Goal: Information Seeking & Learning: Find specific fact

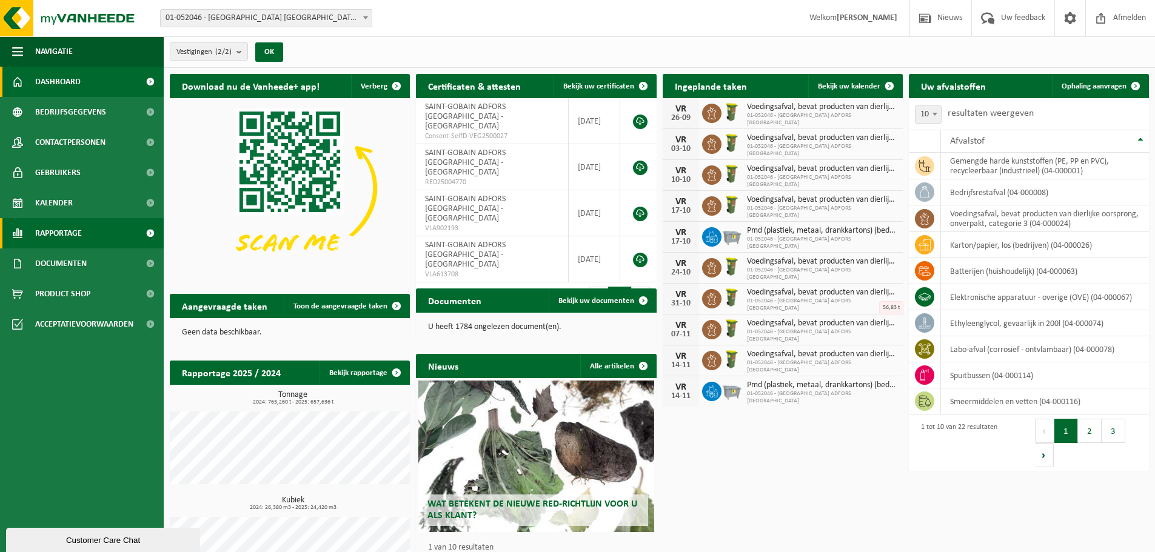
click at [58, 244] on span "Rapportage" at bounding box center [58, 233] width 47 height 30
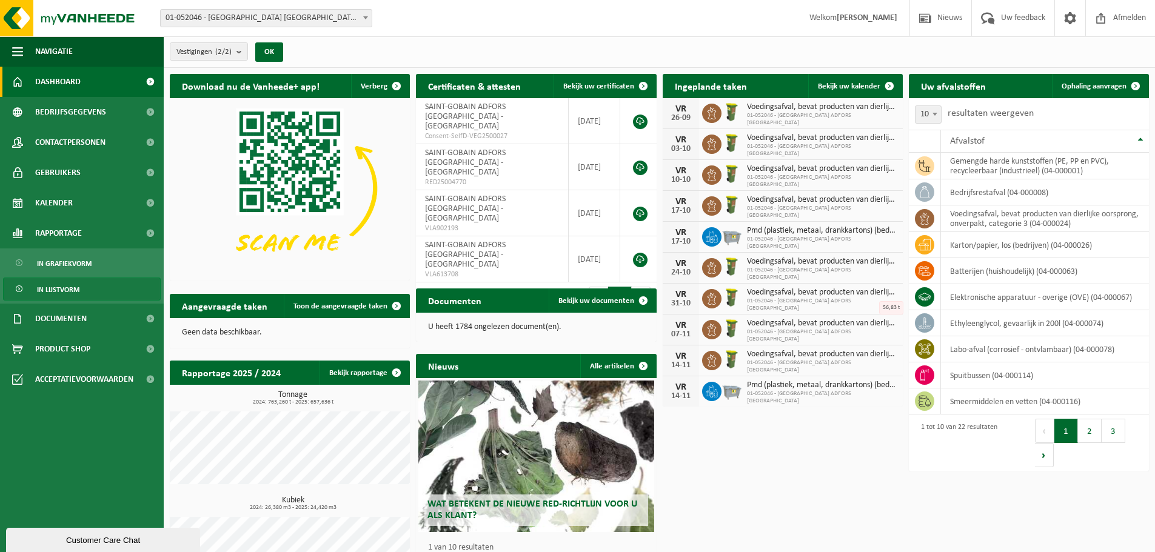
drag, startPoint x: 58, startPoint y: 291, endPoint x: 87, endPoint y: 287, distance: 29.4
click at [59, 290] on span "In lijstvorm" at bounding box center [58, 289] width 42 height 23
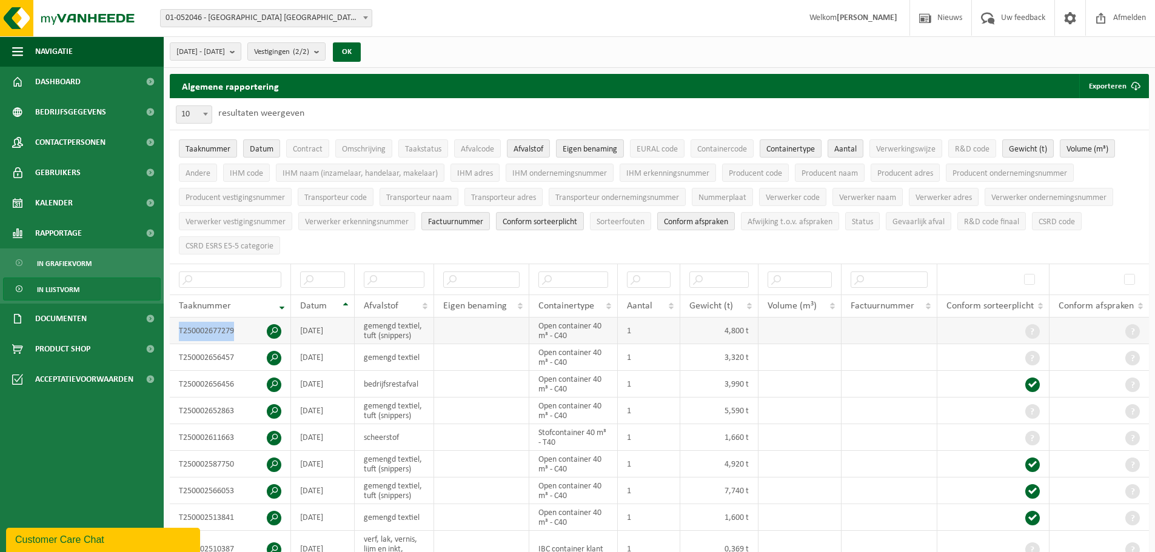
drag, startPoint x: 240, startPoint y: 330, endPoint x: 176, endPoint y: 329, distance: 64.3
click at [176, 329] on td "T250002677279" at bounding box center [230, 331] width 121 height 27
copy td "T250002677279"
drag, startPoint x: 235, startPoint y: 352, endPoint x: 166, endPoint y: 355, distance: 69.2
click at [166, 355] on div "Algemene rapportering Exporteren Enkel mijn selectie Alle beschikbare kolommen …" at bounding box center [659, 354] width 991 height 560
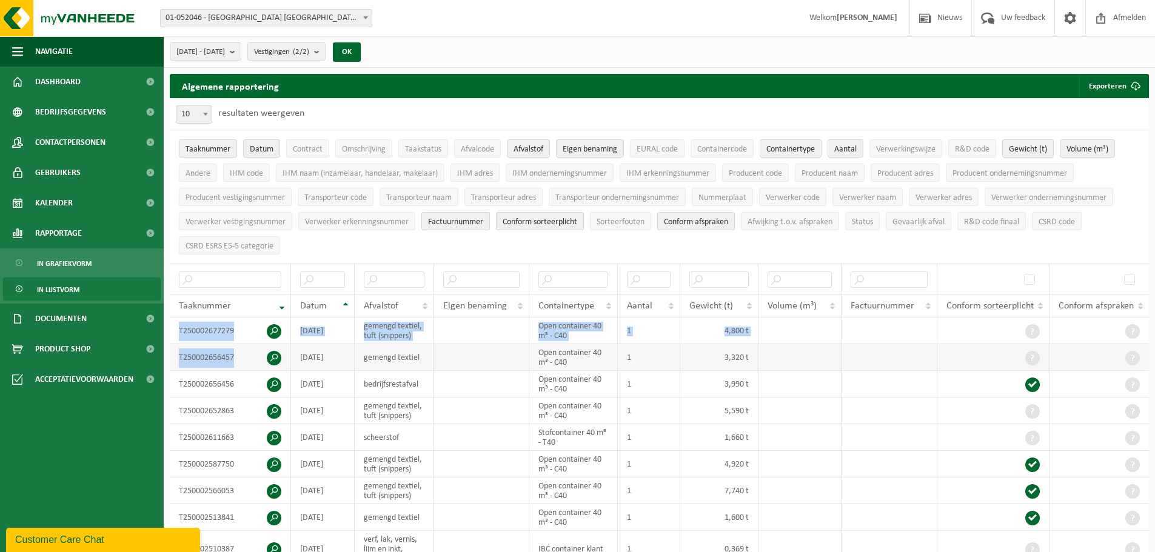
click at [248, 348] on td "T250002656457" at bounding box center [230, 357] width 121 height 27
drag, startPoint x: 236, startPoint y: 357, endPoint x: 181, endPoint y: 357, distance: 55.2
click at [181, 357] on td "T250002656457" at bounding box center [230, 357] width 121 height 27
copy td "T250002656457"
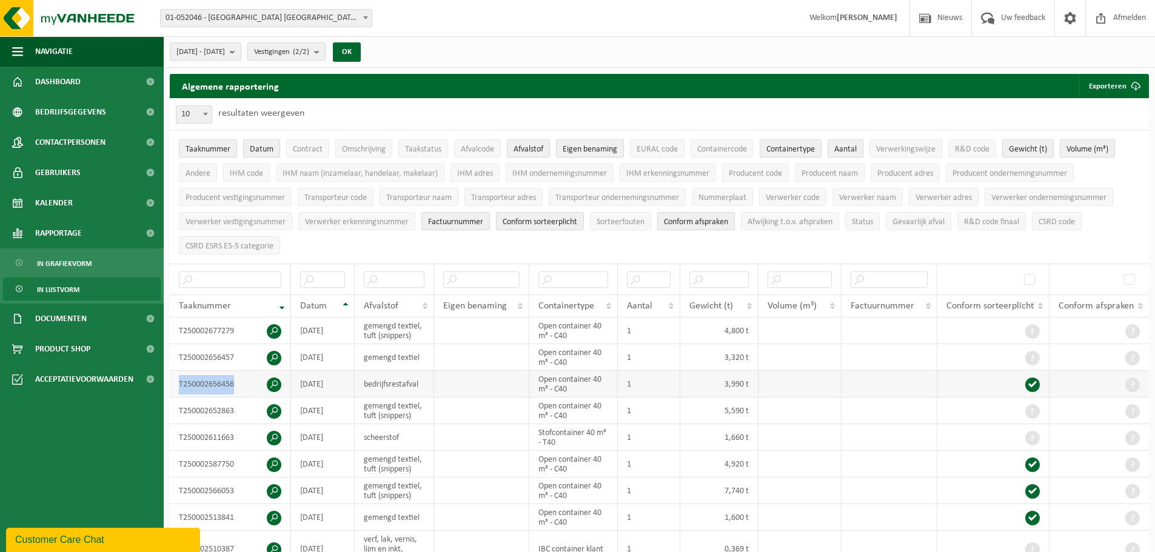
drag, startPoint x: 241, startPoint y: 380, endPoint x: 176, endPoint y: 380, distance: 65.5
click at [176, 380] on td "T250002656456" at bounding box center [230, 384] width 121 height 27
copy td "T250002656456"
drag, startPoint x: 341, startPoint y: 409, endPoint x: 301, endPoint y: 404, distance: 39.7
click at [301, 404] on td "2025-09-10" at bounding box center [323, 411] width 64 height 27
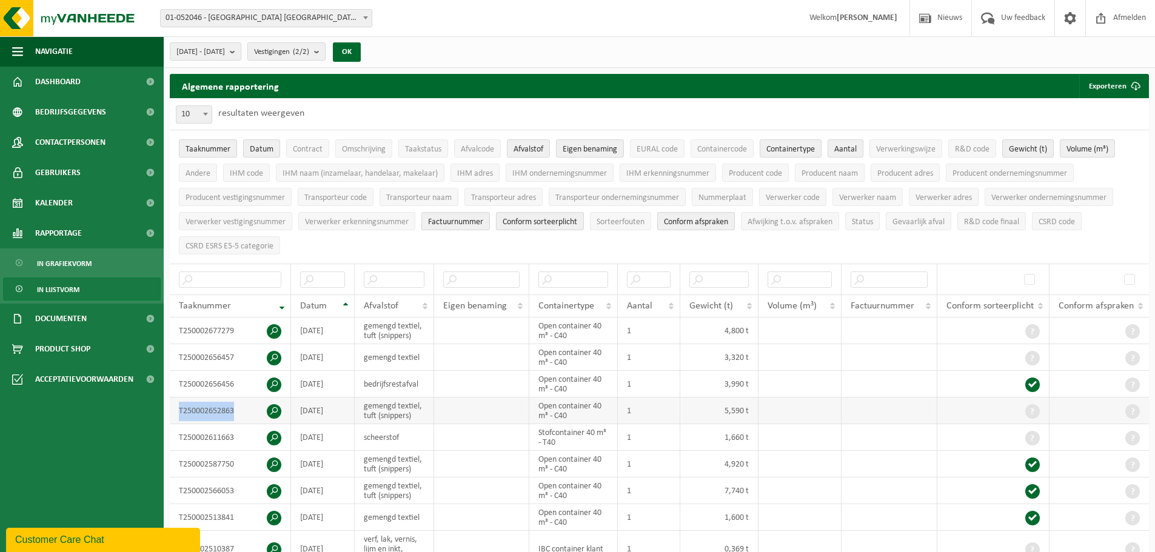
drag, startPoint x: 243, startPoint y: 407, endPoint x: 176, endPoint y: 406, distance: 66.7
click at [172, 407] on td "T250002652863" at bounding box center [230, 411] width 121 height 27
copy td "T250002652863"
drag, startPoint x: 340, startPoint y: 437, endPoint x: 303, endPoint y: 431, distance: 38.1
click at [303, 431] on td "2025-09-10" at bounding box center [323, 437] width 64 height 27
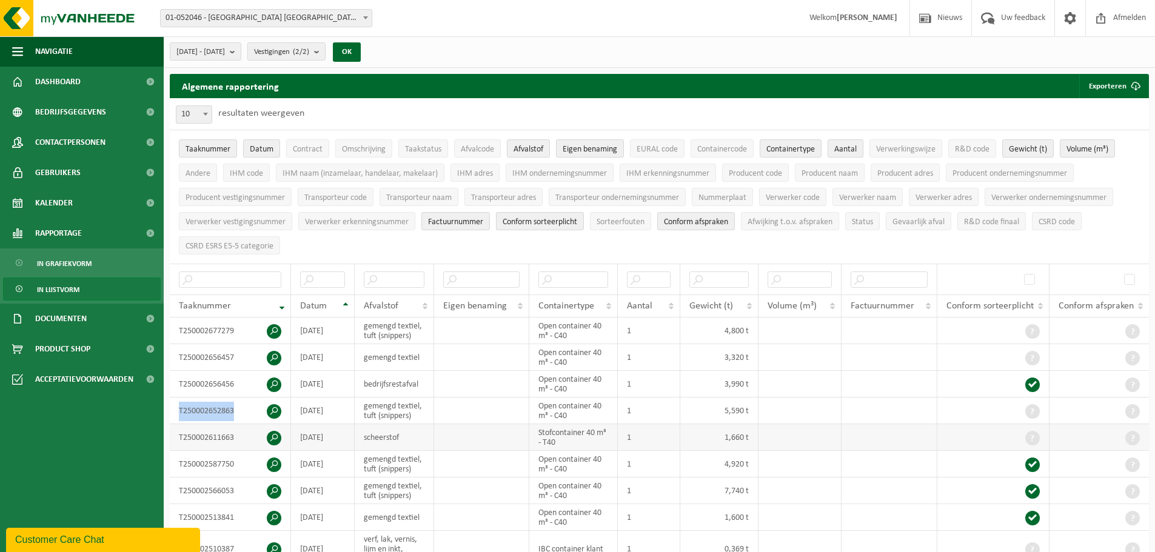
click at [328, 444] on td "2025-09-10" at bounding box center [323, 437] width 64 height 27
drag, startPoint x: 343, startPoint y: 435, endPoint x: 298, endPoint y: 434, distance: 44.9
click at [298, 434] on td "2025-09-10" at bounding box center [323, 437] width 64 height 27
drag, startPoint x: 240, startPoint y: 435, endPoint x: 173, endPoint y: 434, distance: 67.3
click at [173, 434] on td "T250002611663" at bounding box center [230, 437] width 121 height 27
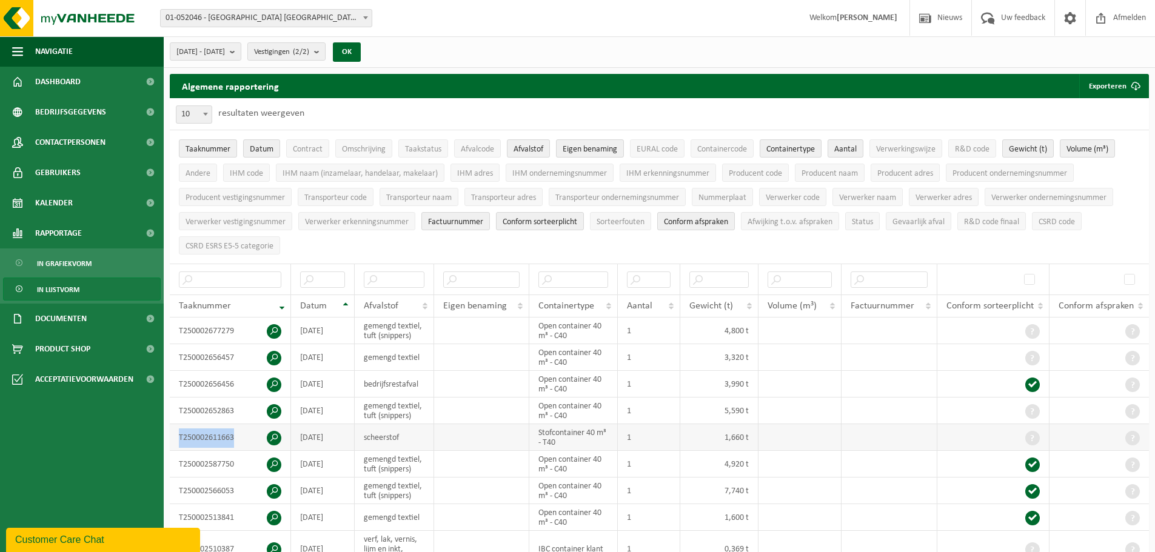
copy td "T250002611663"
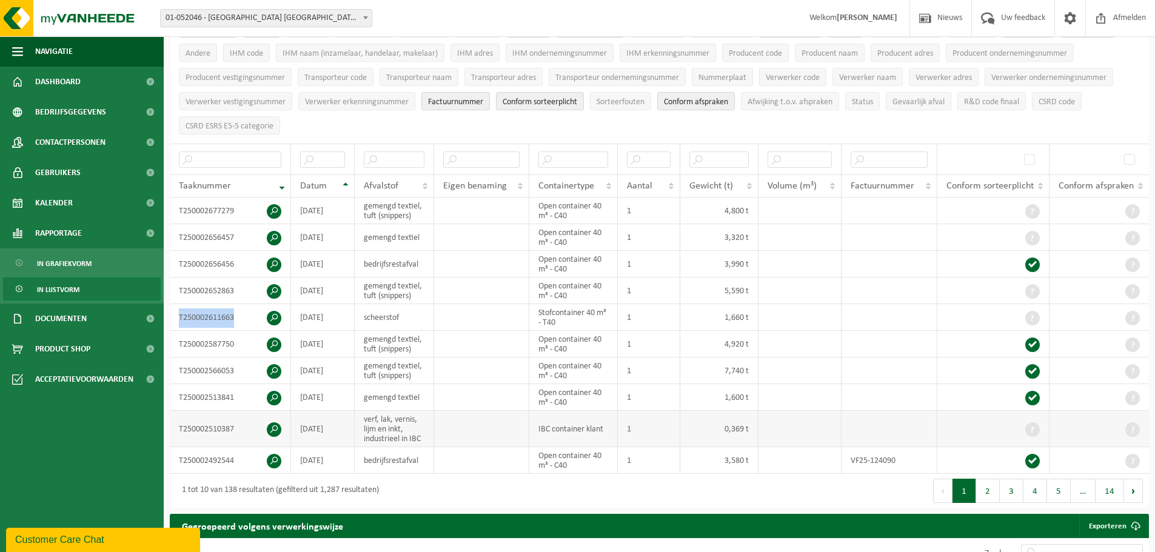
scroll to position [121, 0]
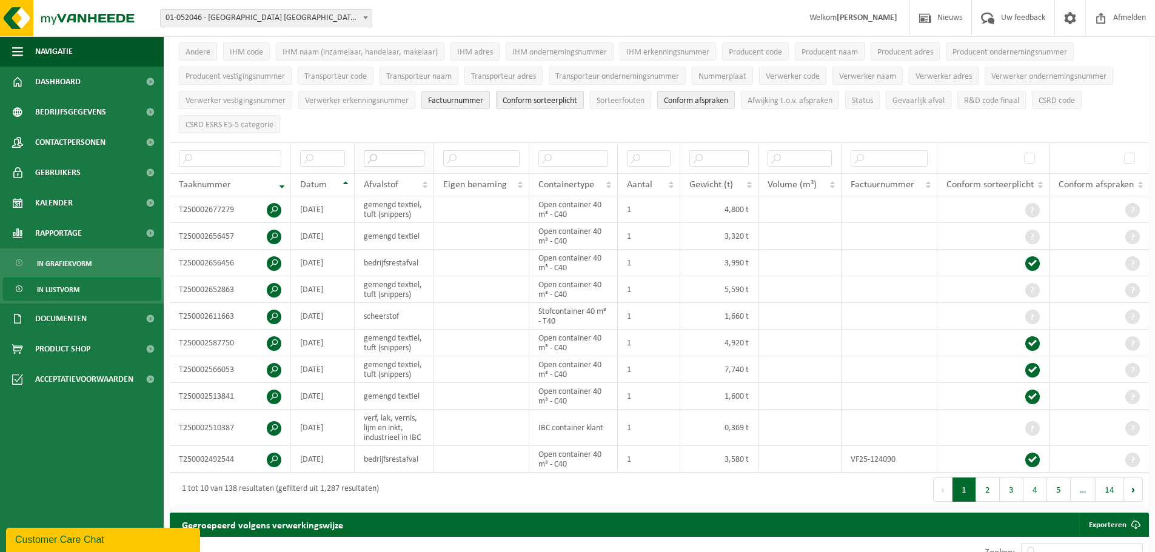
click at [398, 155] on input "text" at bounding box center [394, 158] width 61 height 16
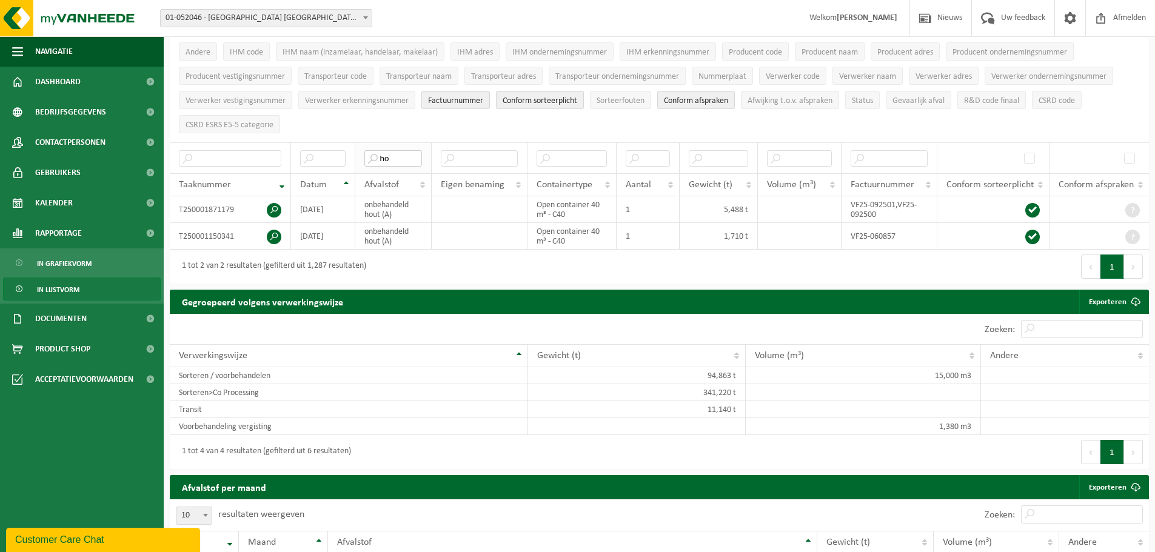
type input "h"
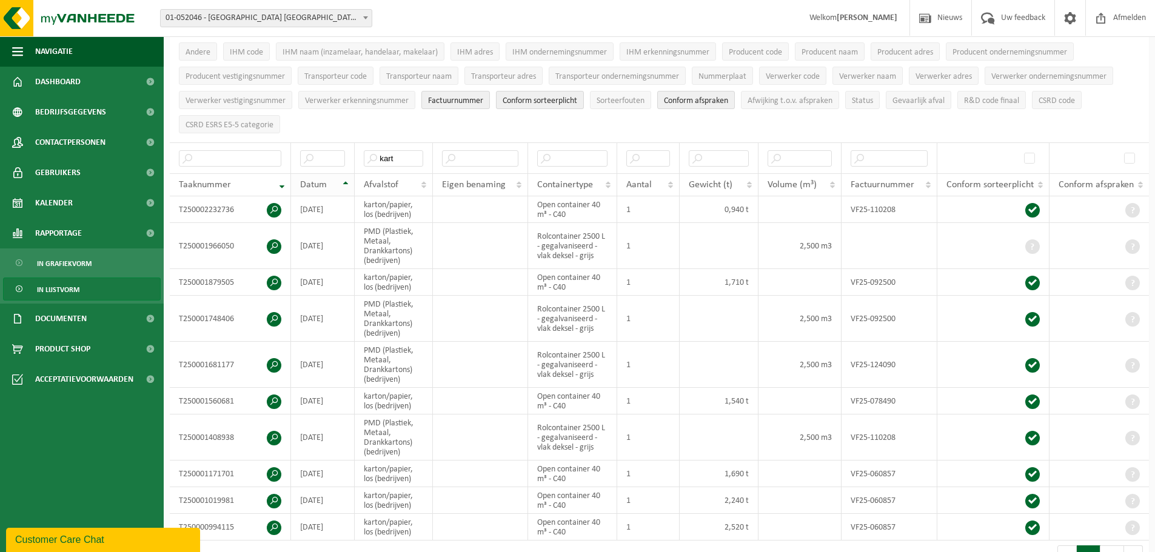
click at [345, 185] on th "Datum" at bounding box center [323, 184] width 64 height 23
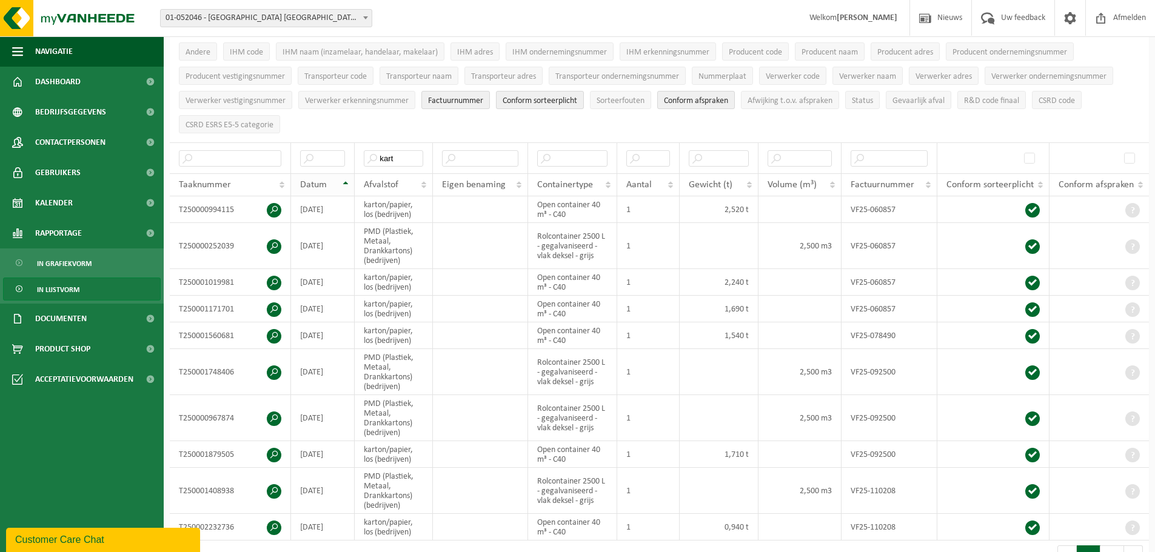
click at [346, 184] on th "Datum" at bounding box center [323, 184] width 64 height 23
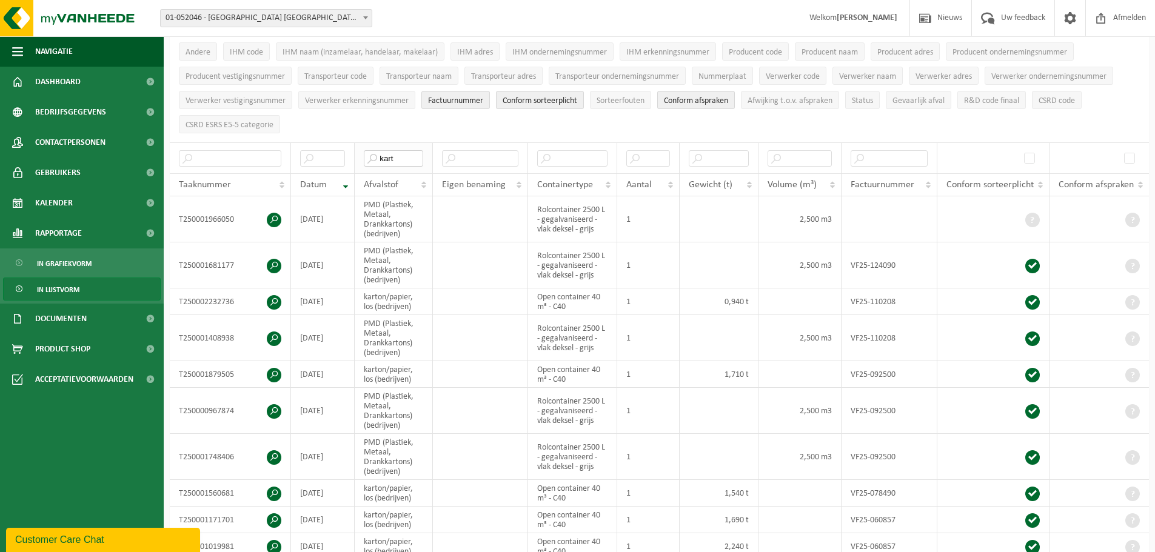
click at [401, 154] on input "kart" at bounding box center [393, 158] width 59 height 16
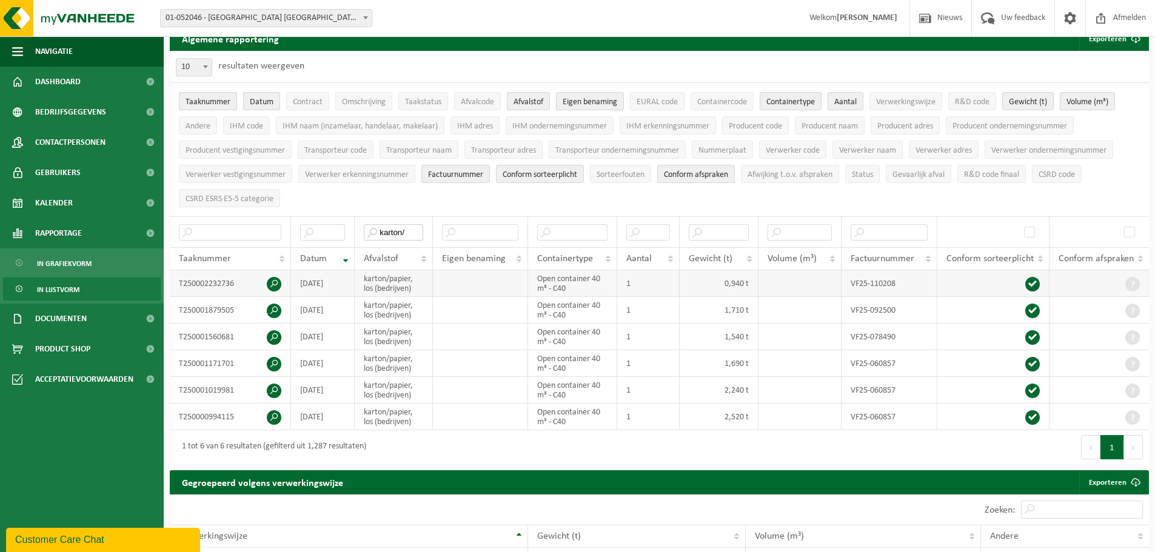
scroll to position [0, 0]
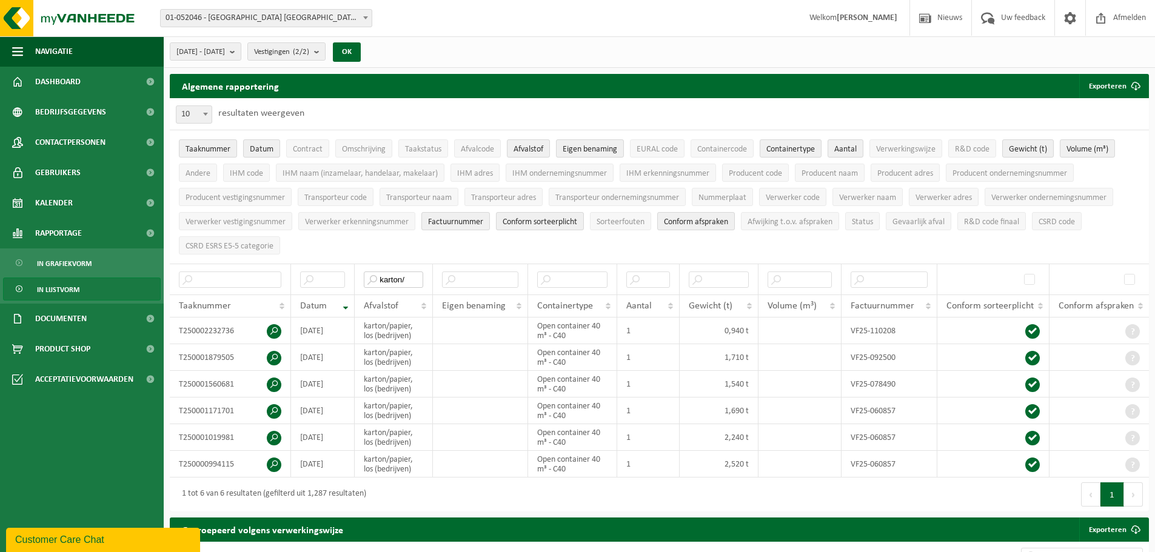
type input "karton/"
